Goal: Navigation & Orientation: Find specific page/section

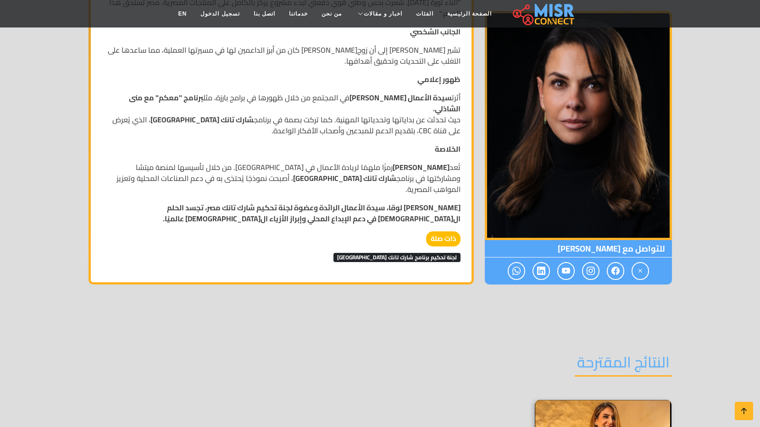
scroll to position [642, 0]
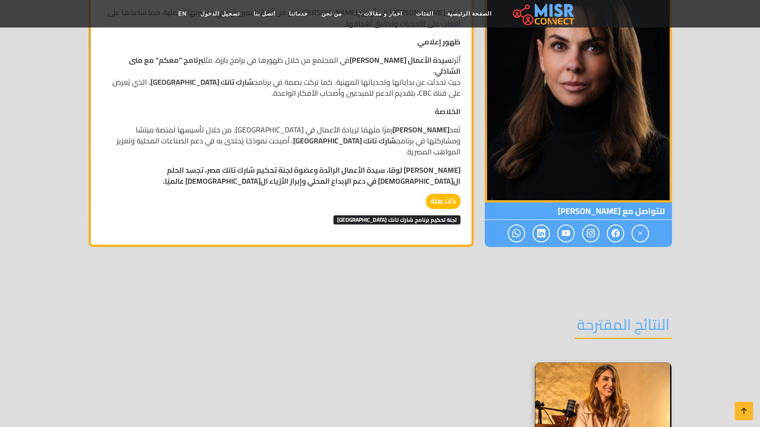
click at [591, 363] on img at bounding box center [603, 404] width 137 height 83
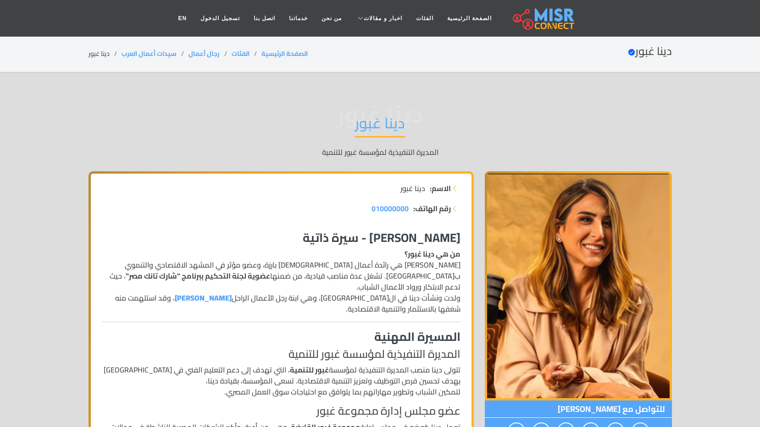
click at [534, 17] on img at bounding box center [543, 18] width 61 height 23
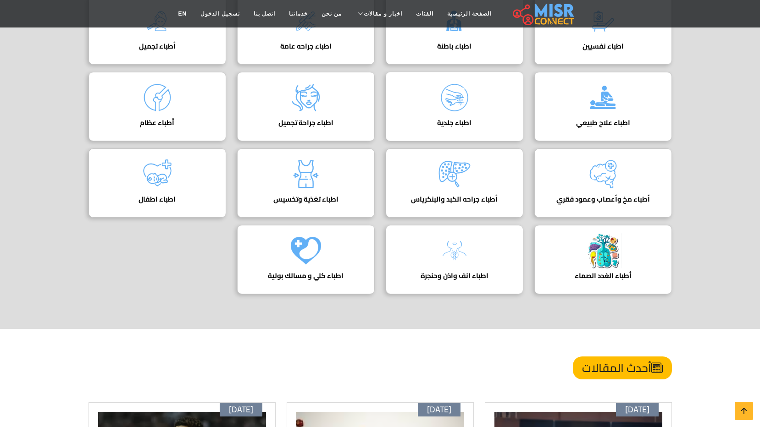
scroll to position [321, 0]
